Goal: Navigation & Orientation: Understand site structure

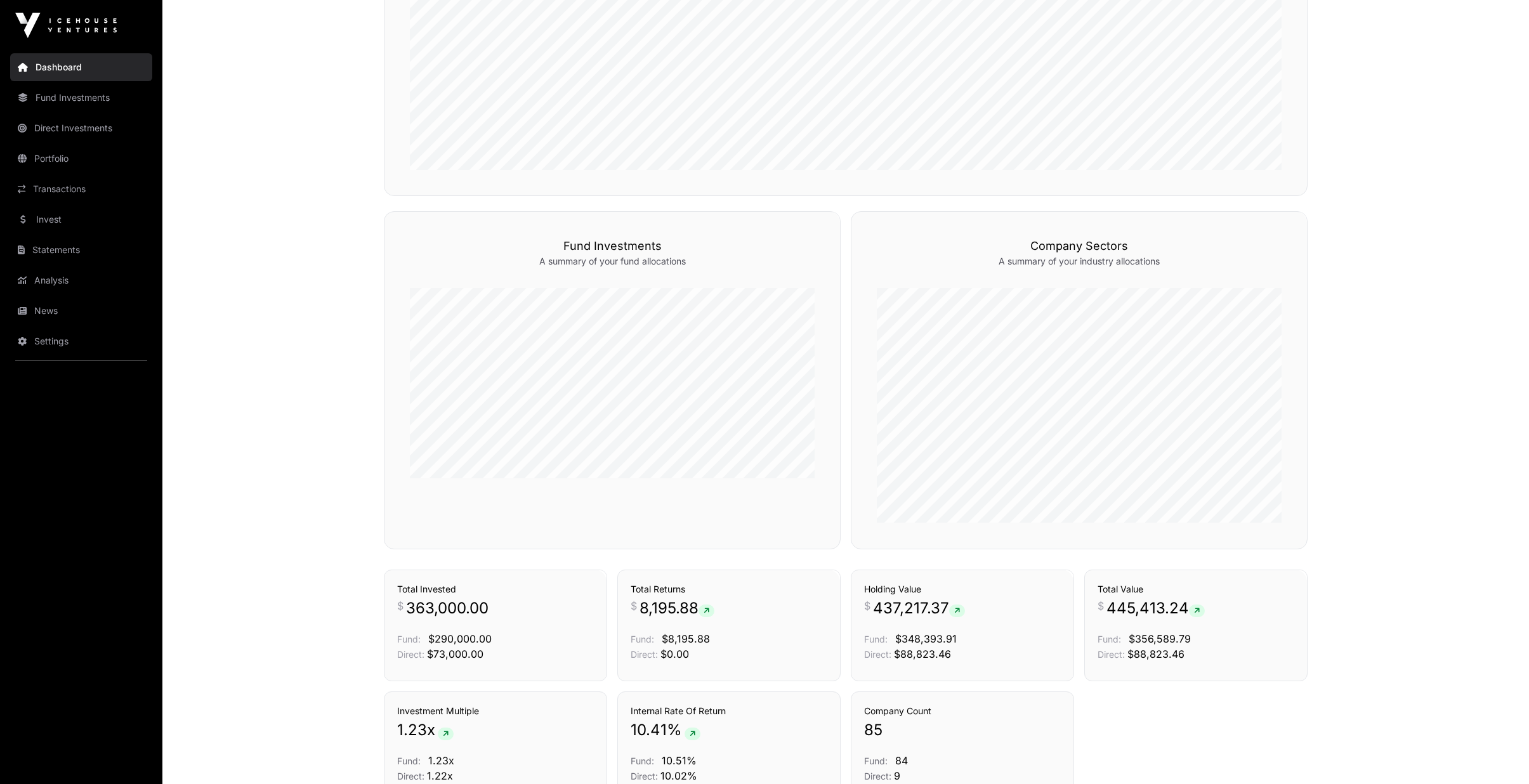
scroll to position [742, 0]
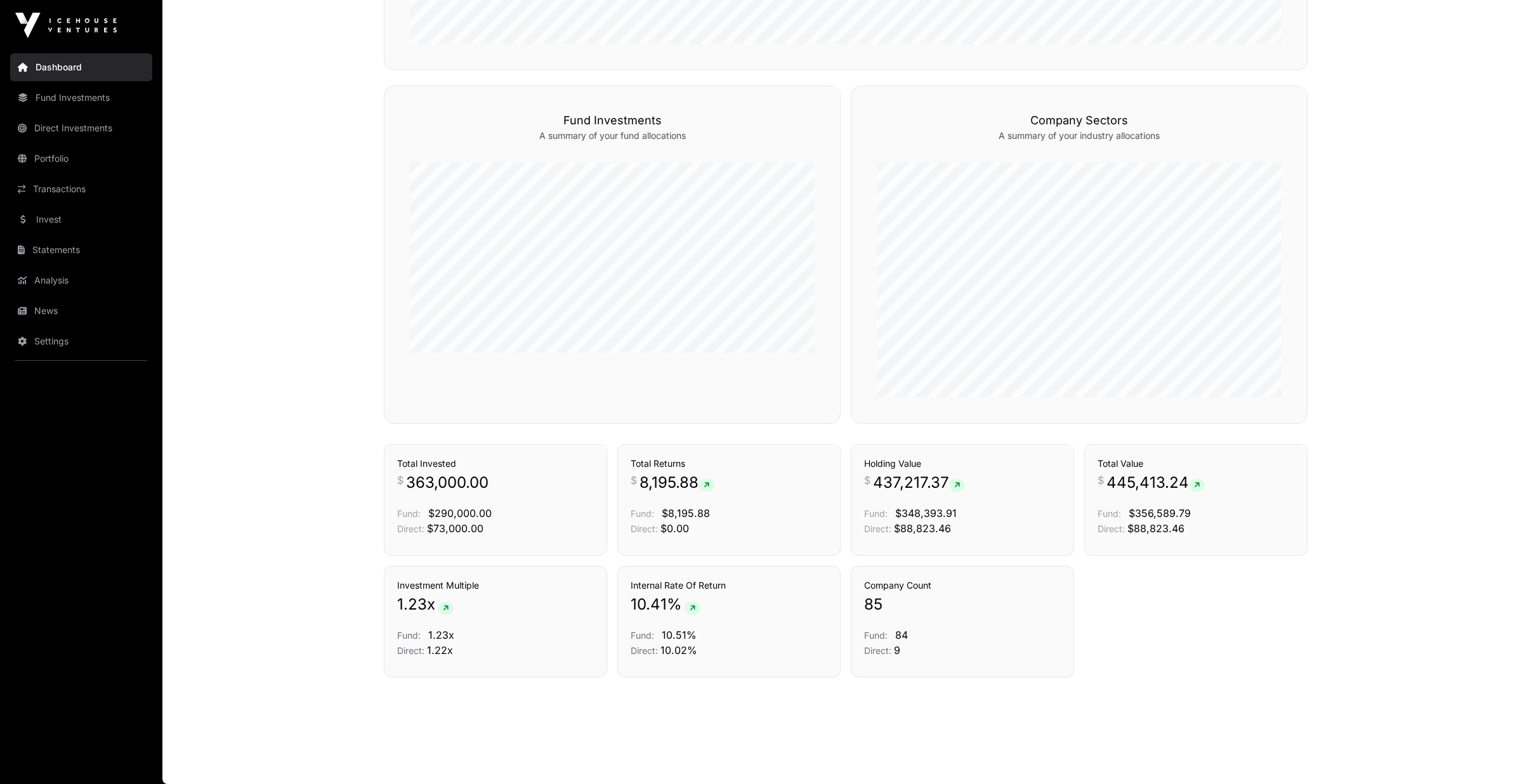
click at [34, 311] on link "News" at bounding box center [81, 311] width 142 height 28
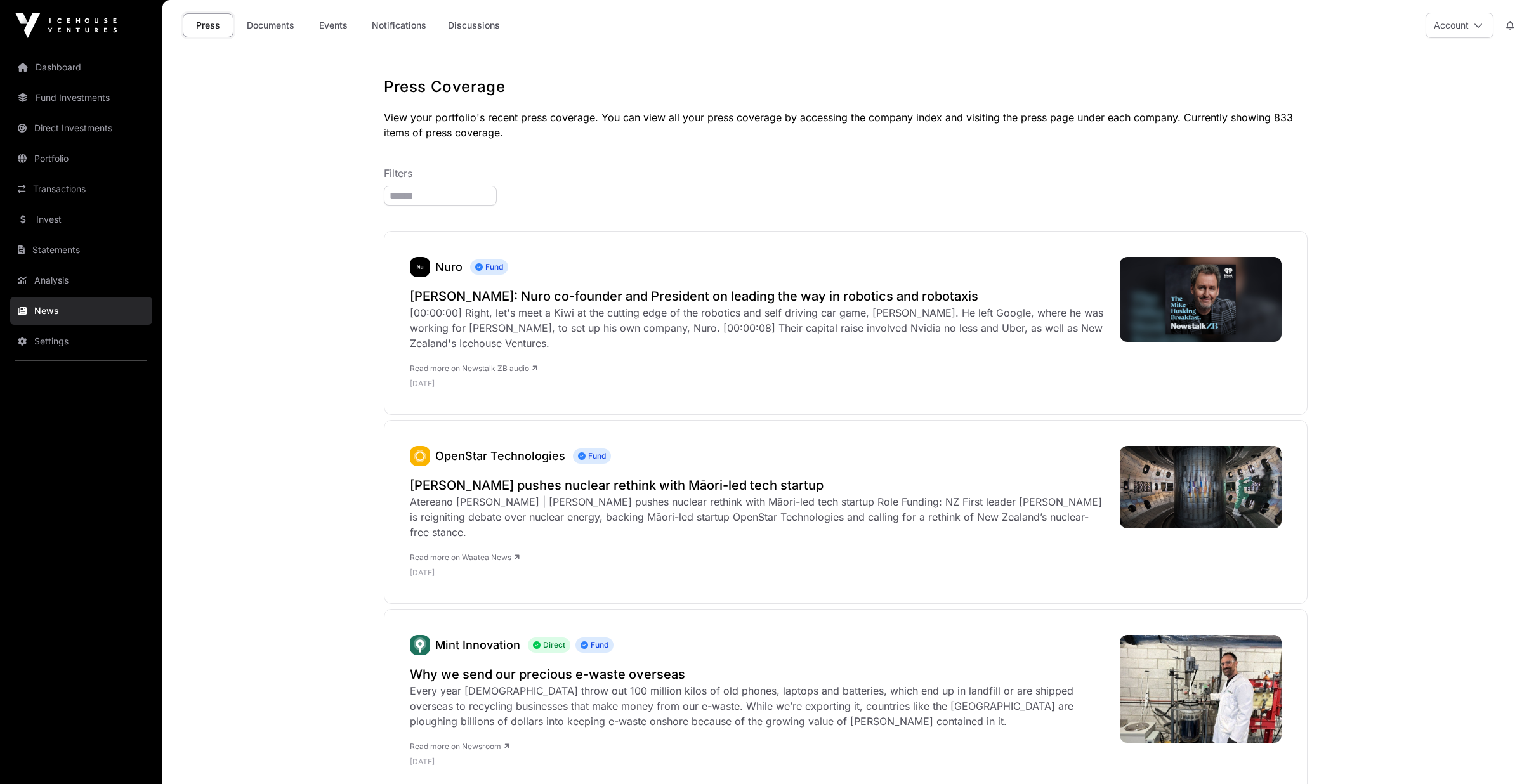
click at [66, 220] on link "Invest" at bounding box center [81, 219] width 142 height 28
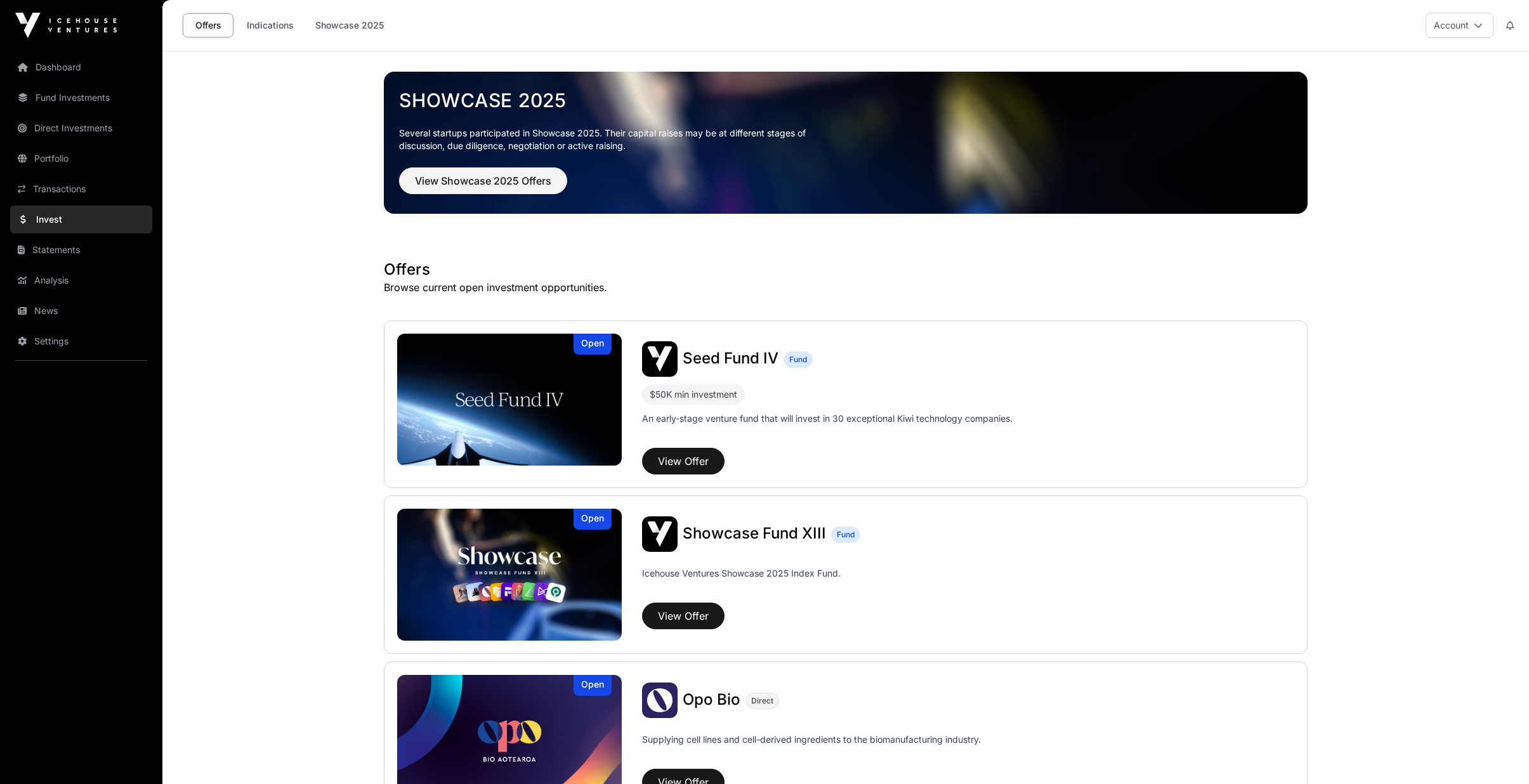
click at [75, 313] on link "News" at bounding box center [81, 311] width 142 height 28
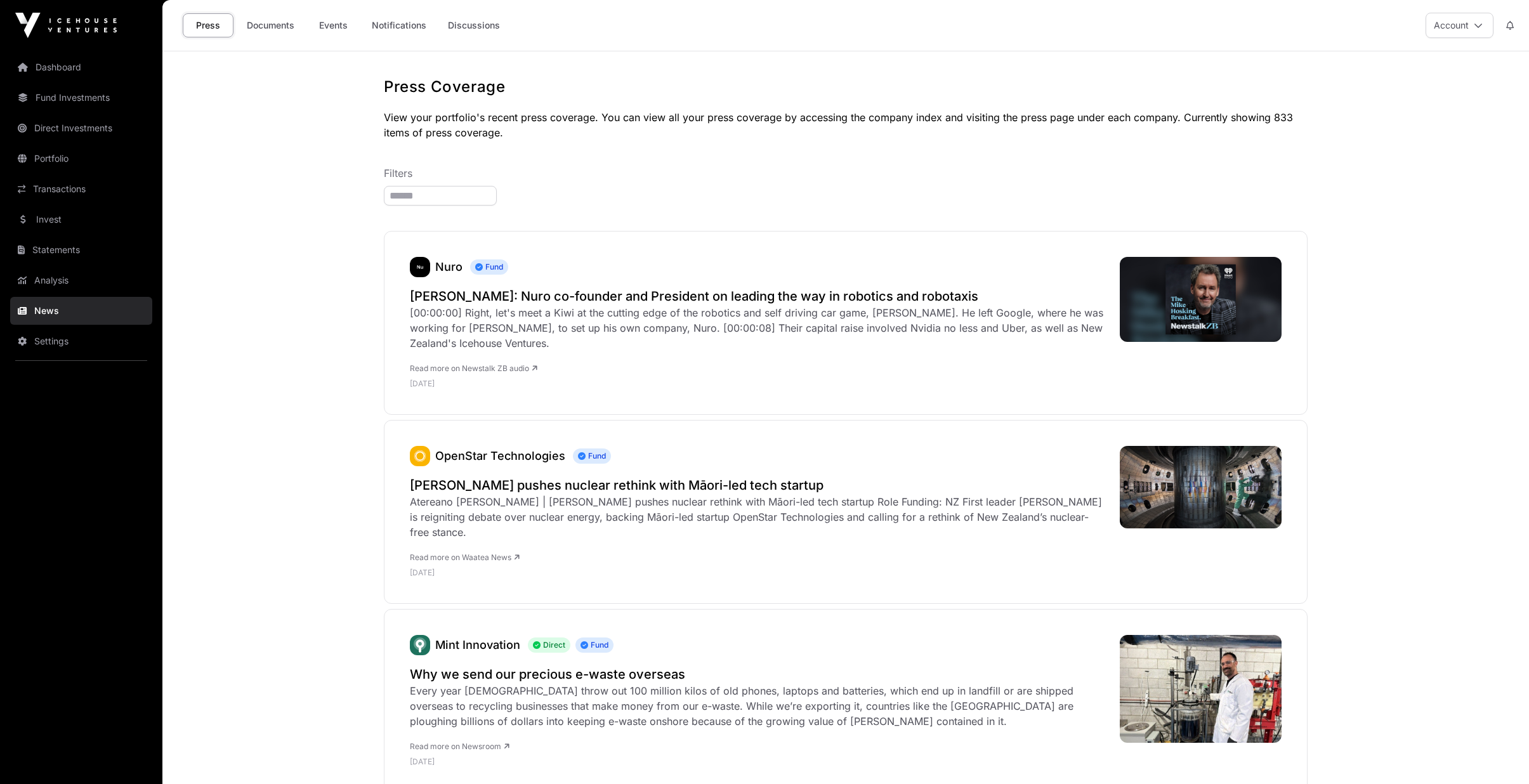
click at [407, 31] on link "Notifications" at bounding box center [399, 25] width 71 height 24
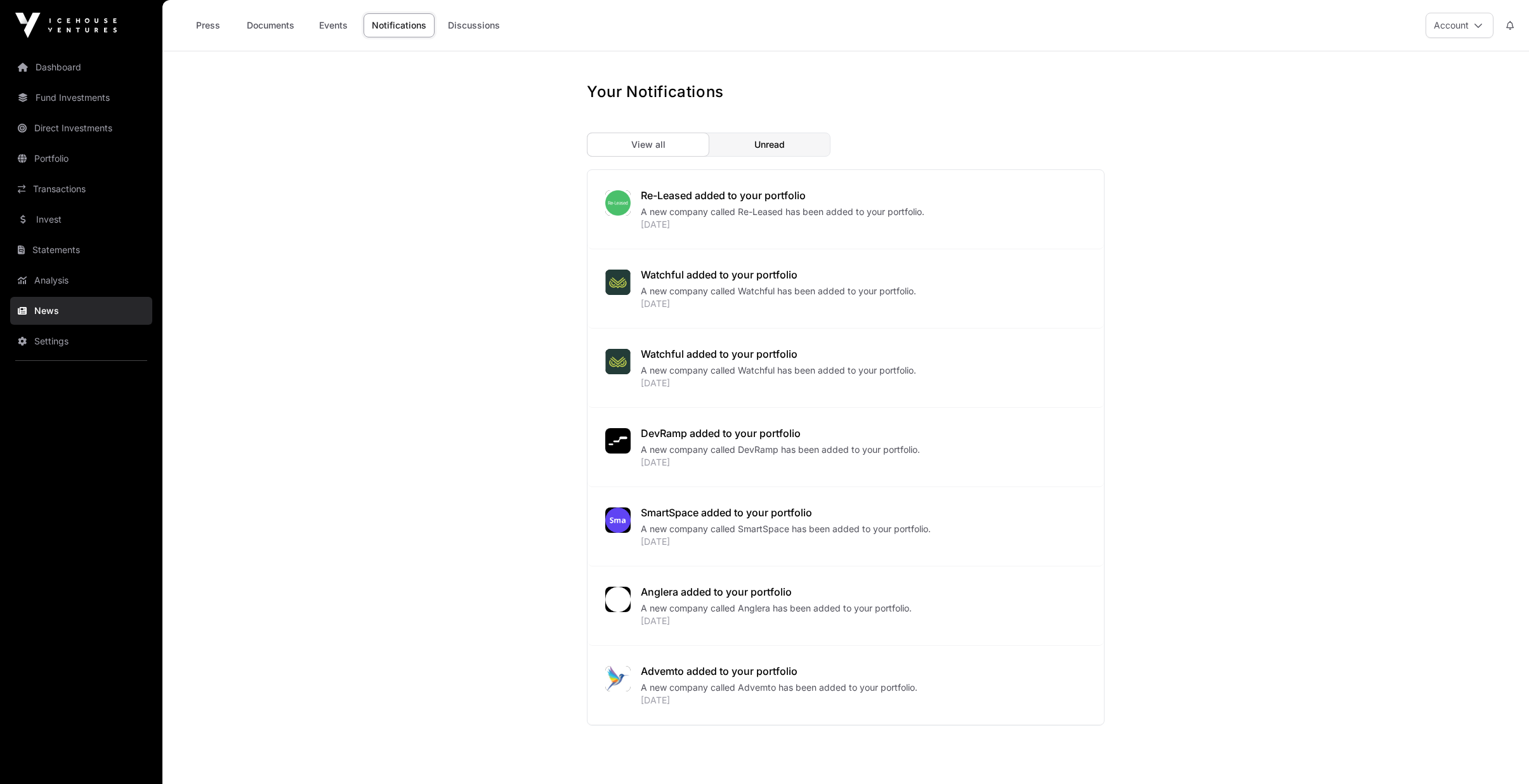
click at [344, 40] on div "Press Documents Events Notifications Discussions" at bounding box center [342, 25] width 346 height 39
click at [339, 34] on link "Events" at bounding box center [333, 25] width 51 height 24
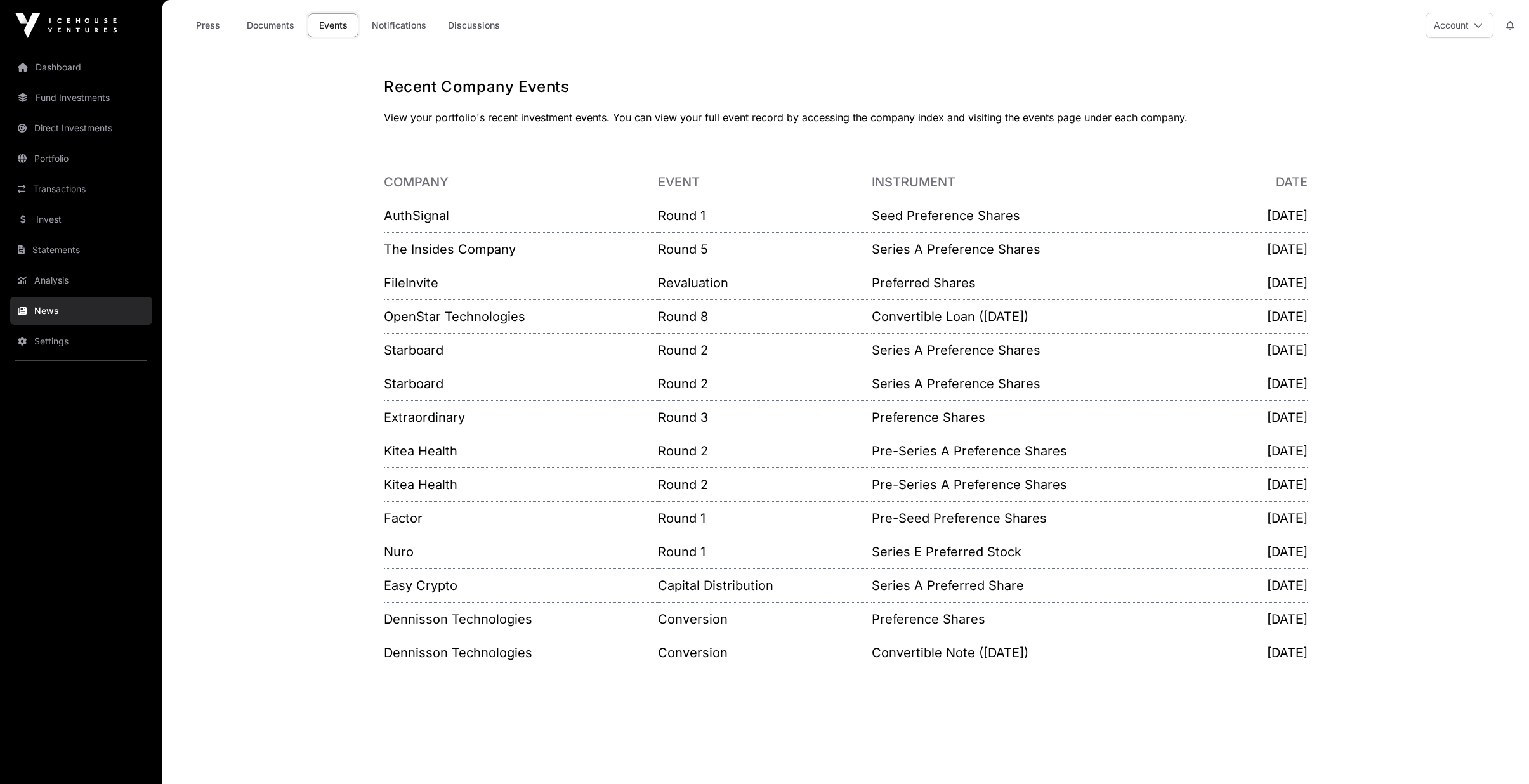
click at [78, 59] on link "Dashboard" at bounding box center [81, 67] width 142 height 28
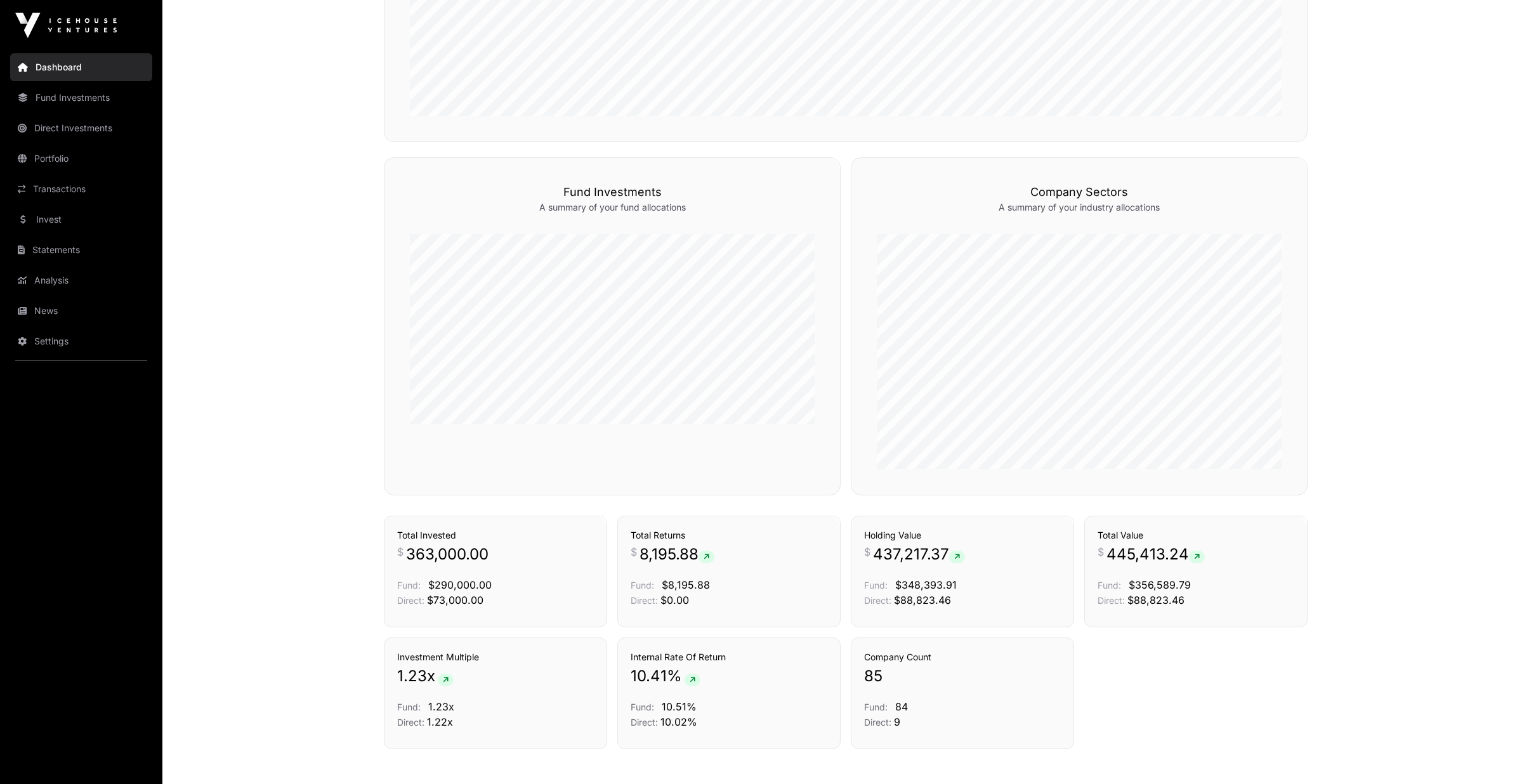
scroll to position [742, 0]
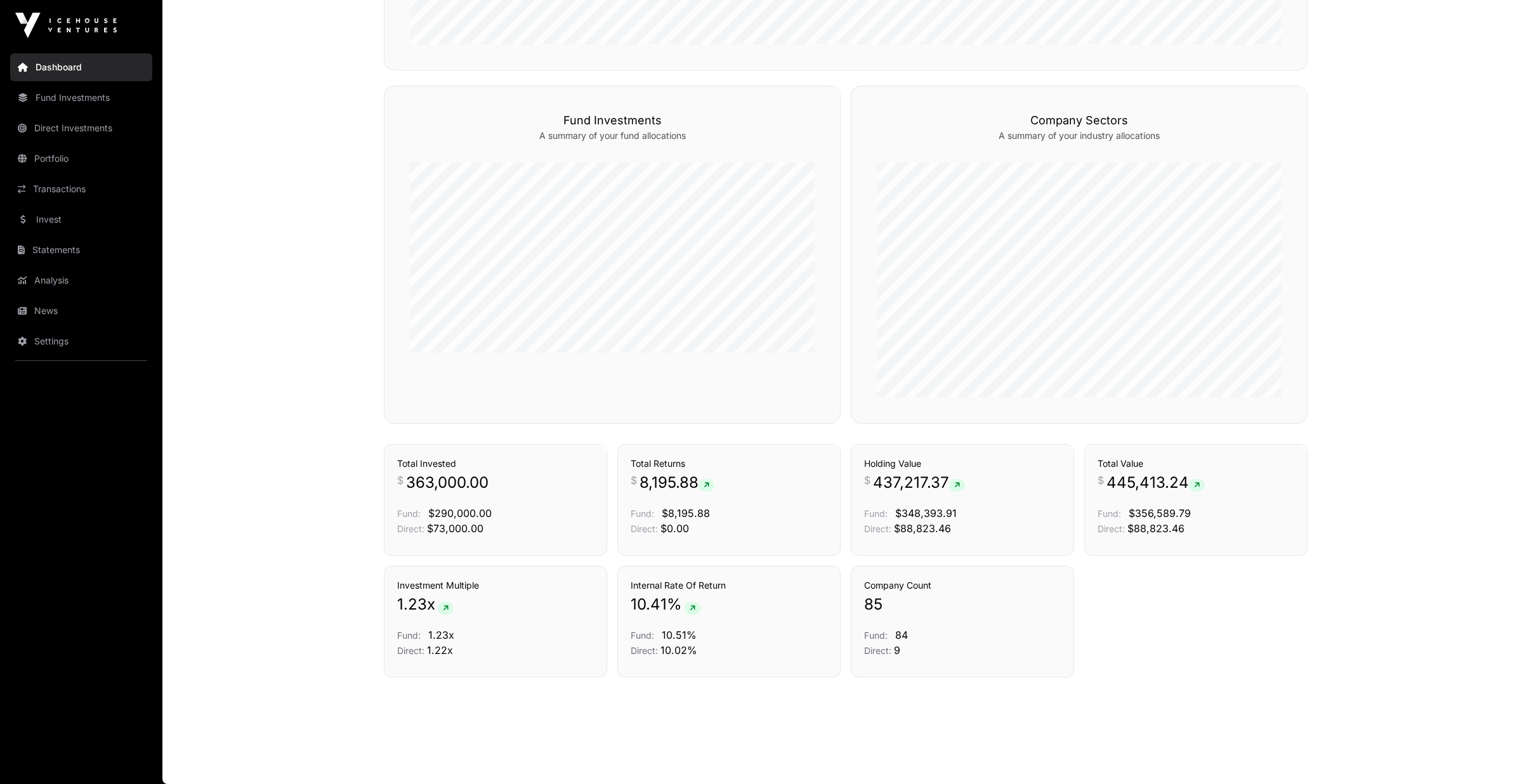
click at [90, 58] on link "Dashboard" at bounding box center [81, 67] width 142 height 28
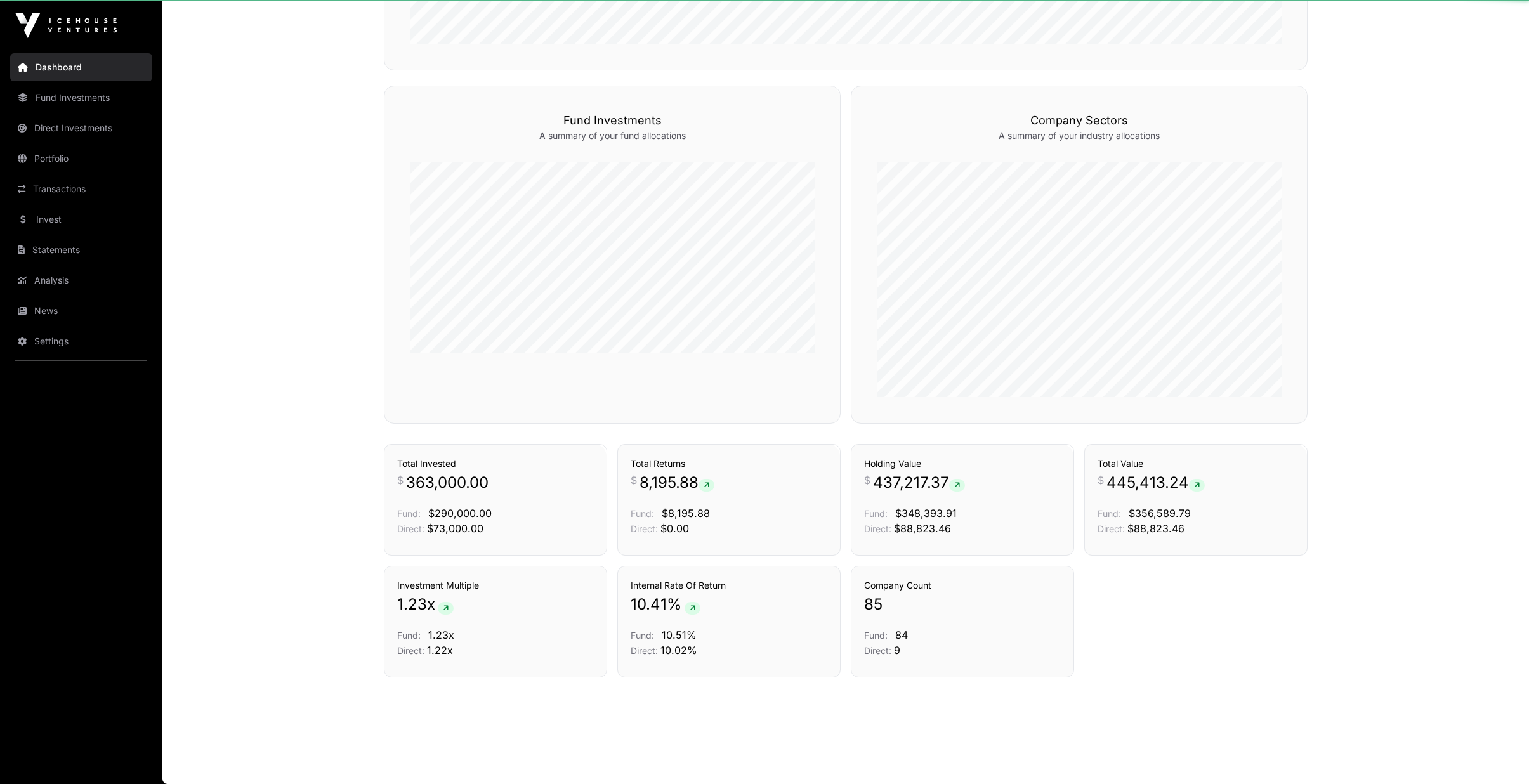
scroll to position [0, 0]
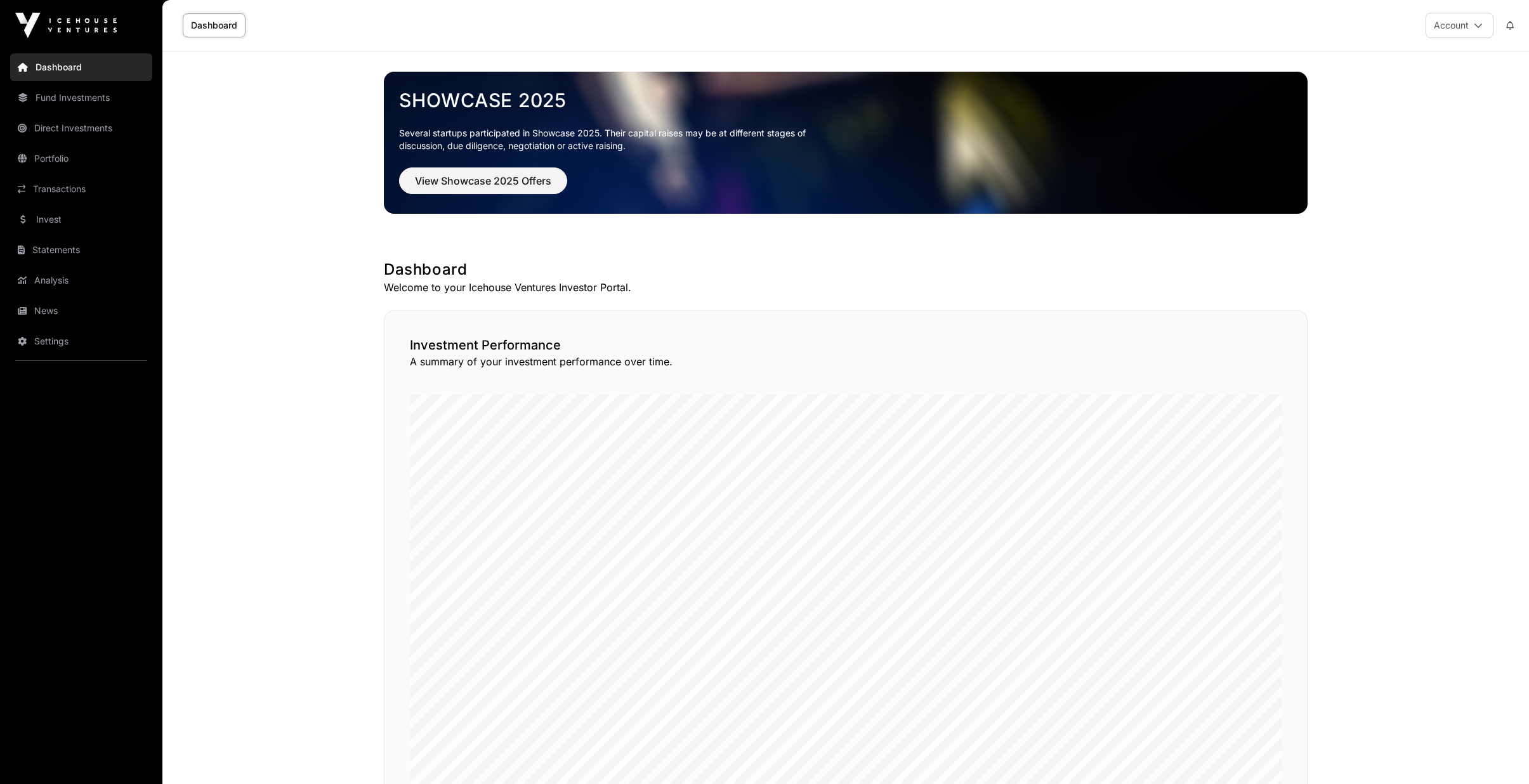
click at [56, 232] on link "Invest" at bounding box center [81, 219] width 142 height 28
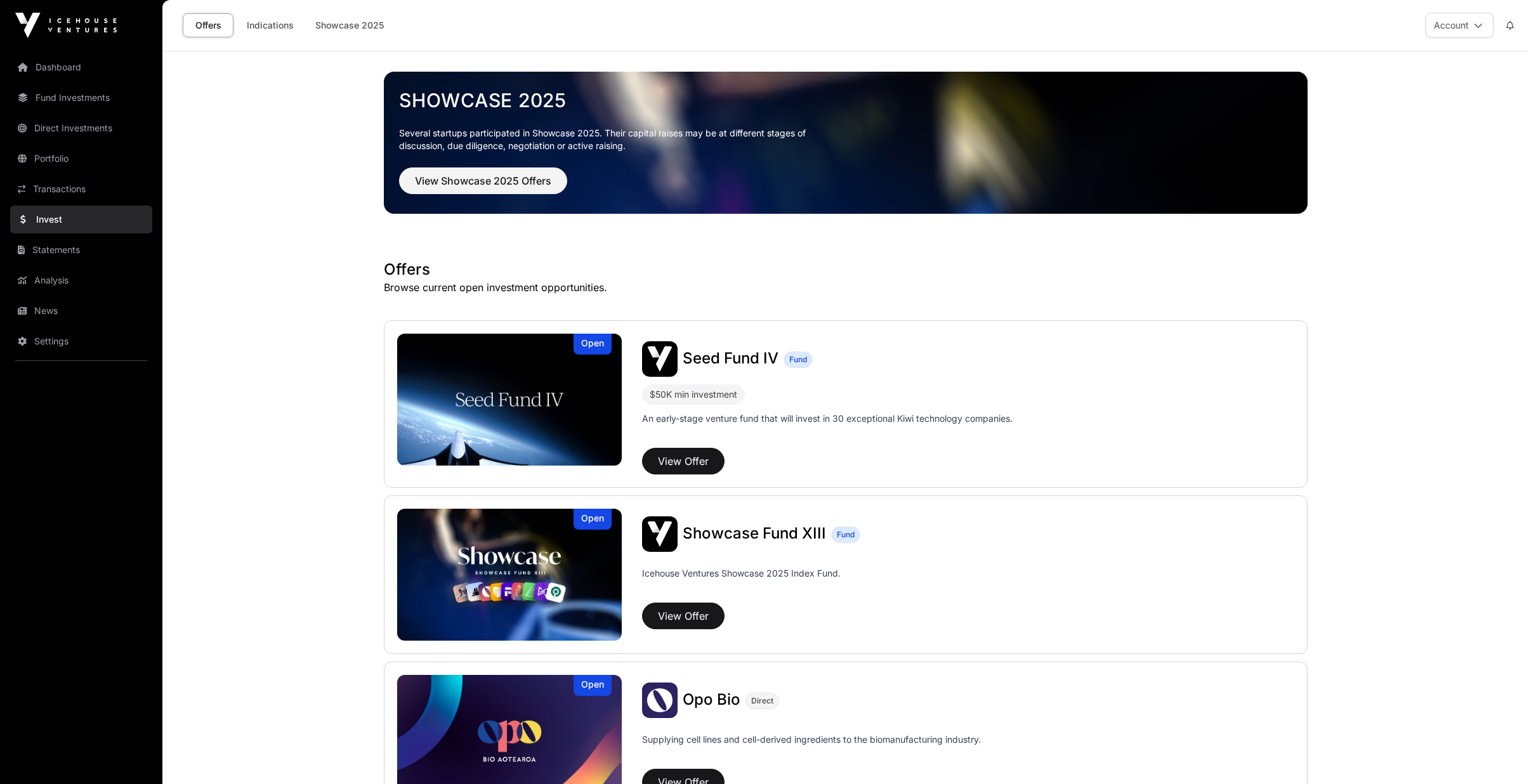
click at [75, 72] on link "Dashboard" at bounding box center [81, 67] width 142 height 28
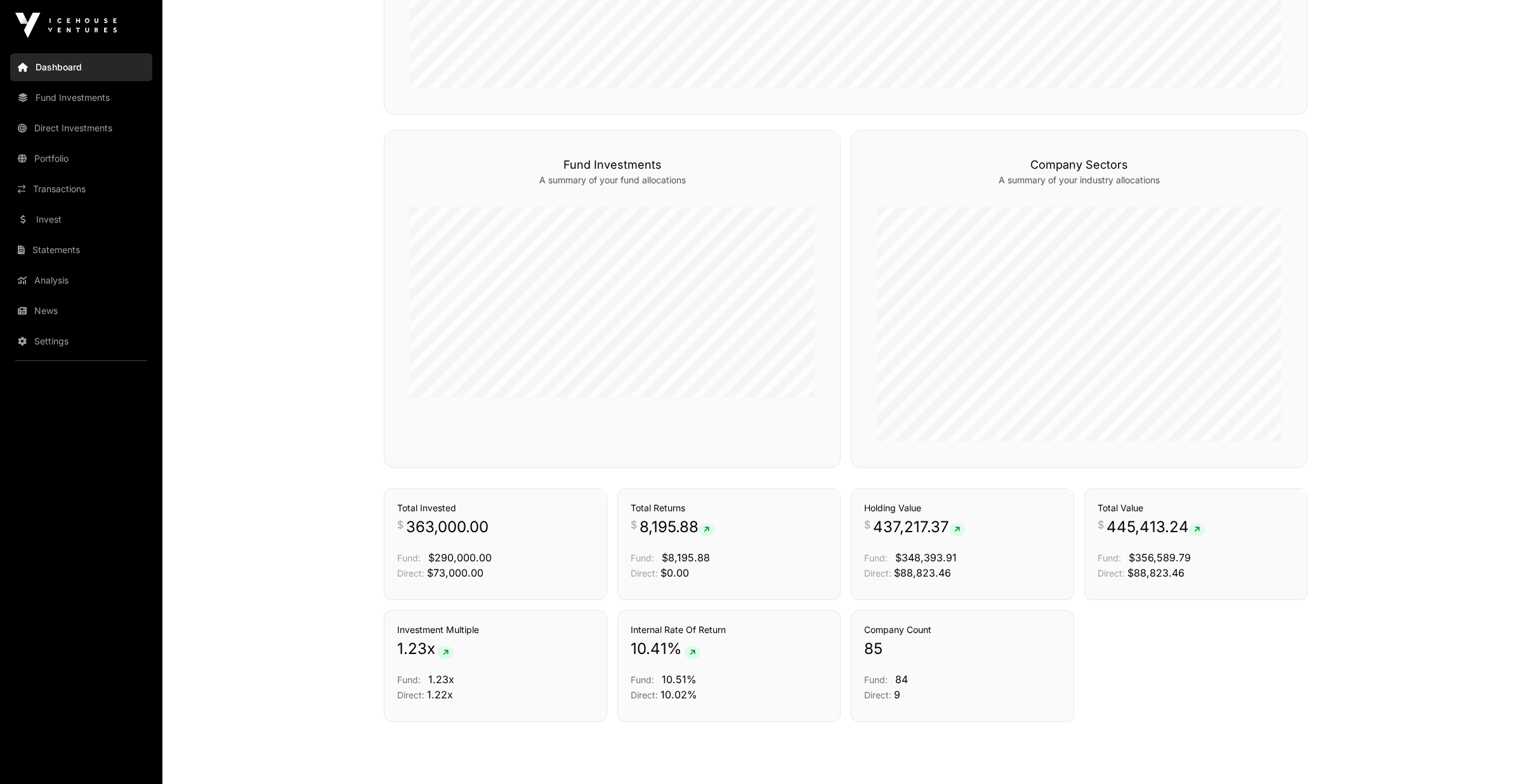
scroll to position [742, 0]
